Goal: Obtain resource: Download file/media

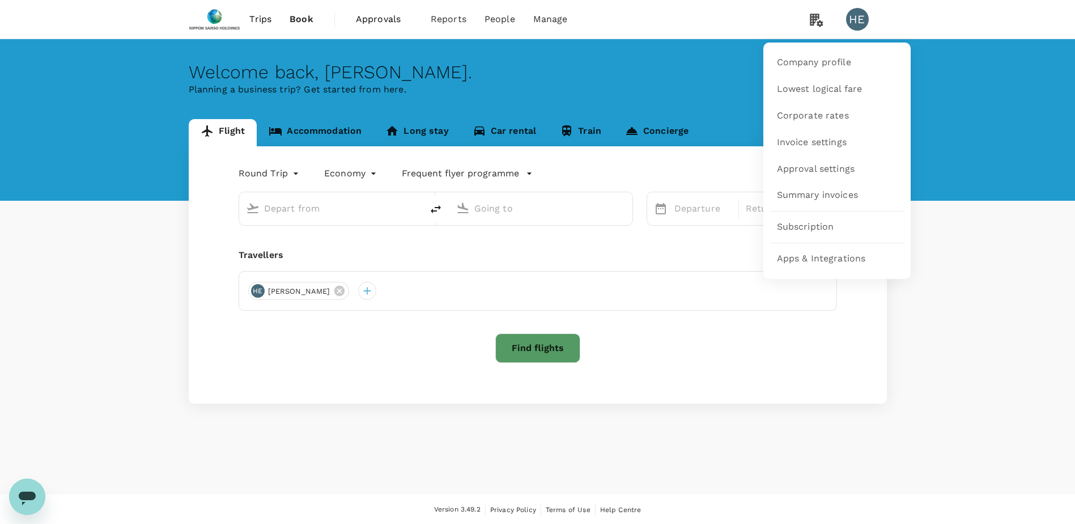
type input "Singapore Changi (SIN)"
type input "[PERSON_NAME] (SUB)"
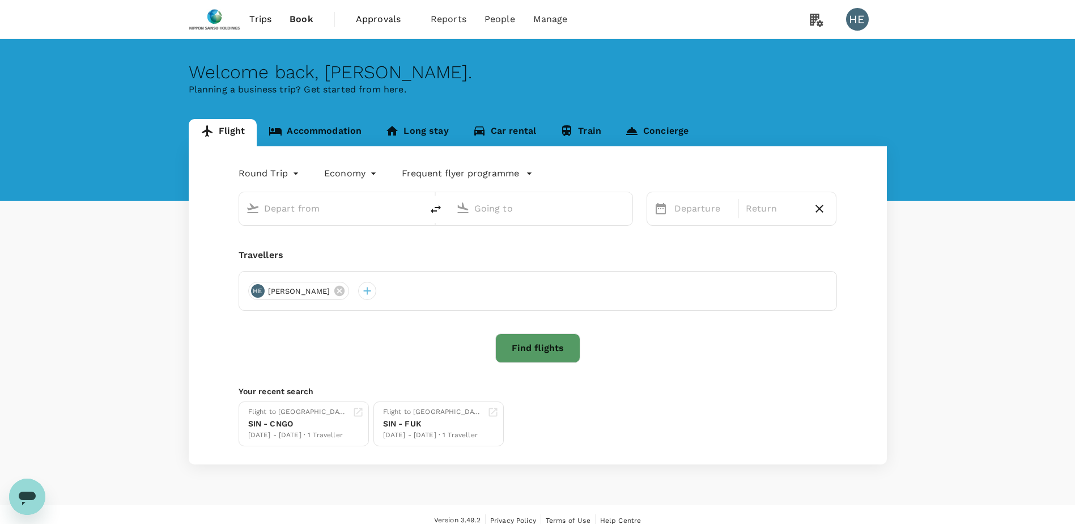
type input "Singapore Changi (SIN)"
type input "[PERSON_NAME] (SUB)"
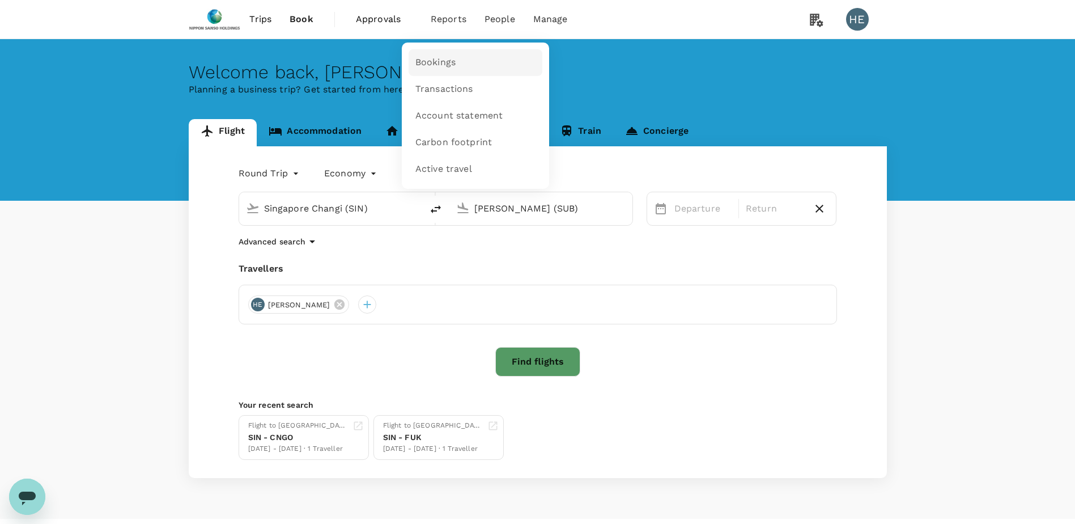
click at [440, 58] on span "Bookings" at bounding box center [435, 62] width 40 height 13
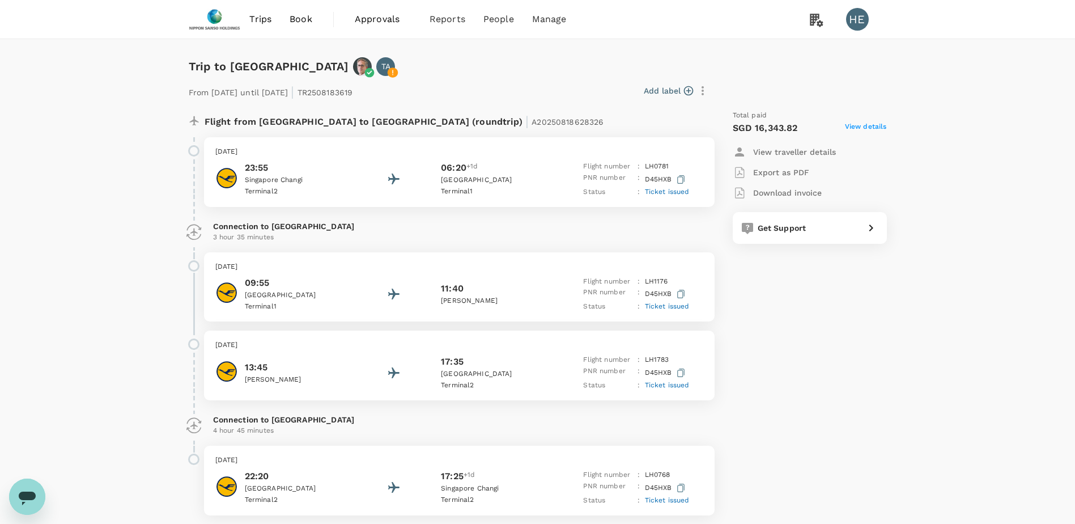
click at [791, 171] on p "Export as PDF" at bounding box center [781, 172] width 56 height 11
